Goal: Task Accomplishment & Management: Manage account settings

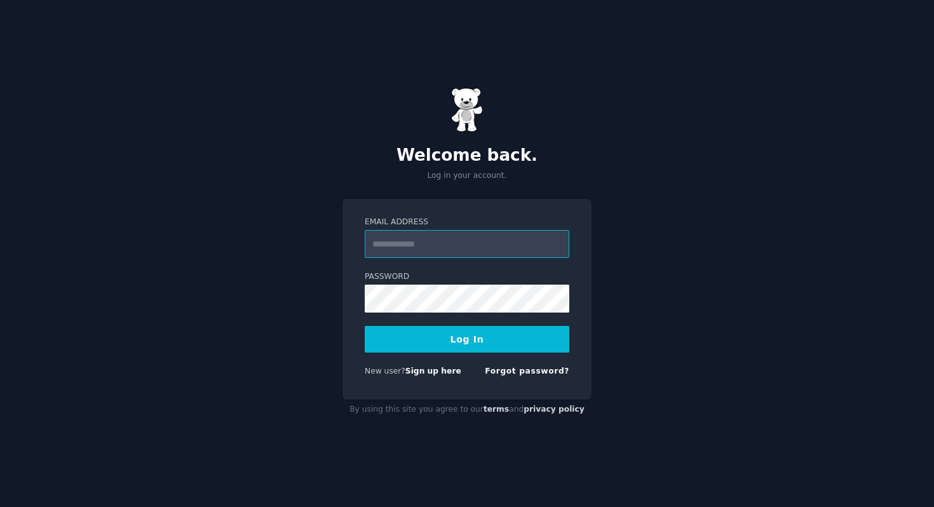
type input "**********"
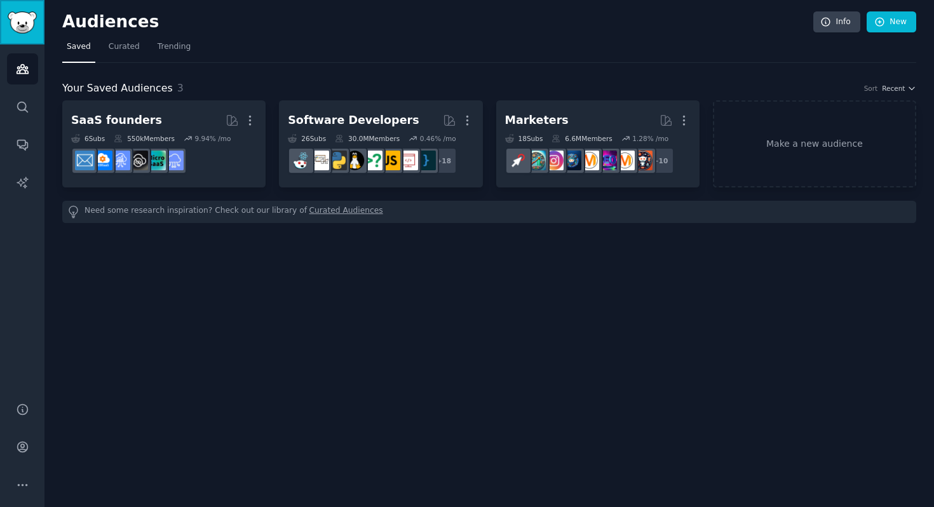
click at [26, 24] on img "Sidebar" at bounding box center [22, 22] width 29 height 22
click at [306, 53] on nav "Saved Curated Trending" at bounding box center [489, 50] width 854 height 26
